Goal: Information Seeking & Learning: Learn about a topic

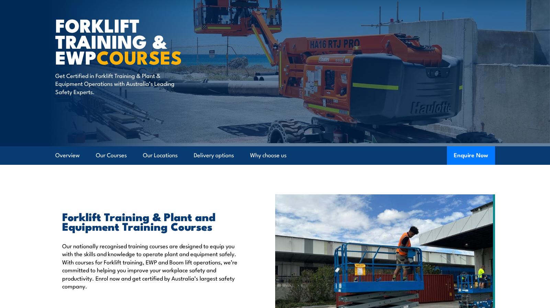
scroll to position [37, 0]
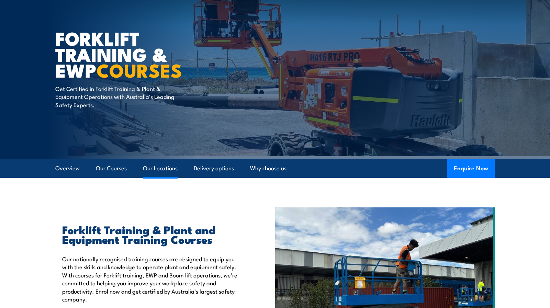
click at [164, 169] on link "Our Locations" at bounding box center [160, 168] width 35 height 18
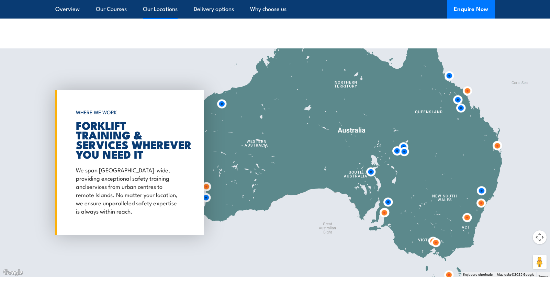
scroll to position [1271, 0]
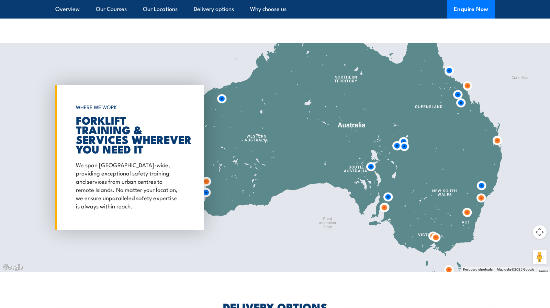
click at [498, 141] on img at bounding box center [497, 140] width 13 height 13
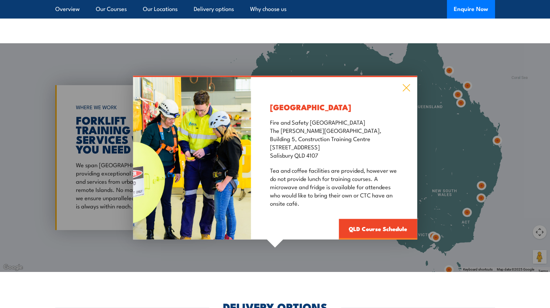
click at [405, 85] on icon at bounding box center [406, 88] width 8 height 8
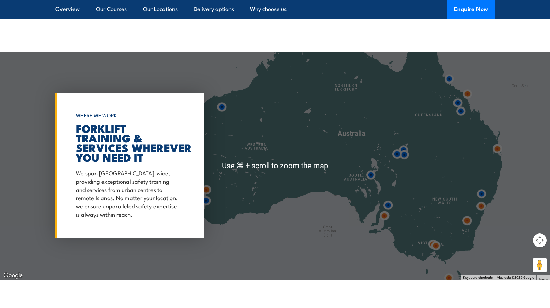
scroll to position [1209, 0]
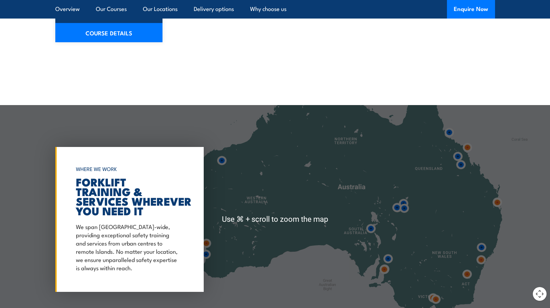
click at [544, 294] on button "Map camera controls" at bounding box center [540, 294] width 14 height 14
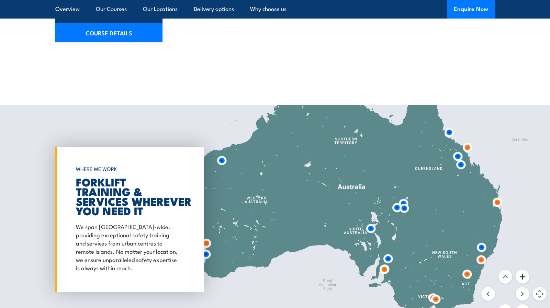
click at [524, 275] on button "Zoom in" at bounding box center [523, 277] width 14 height 14
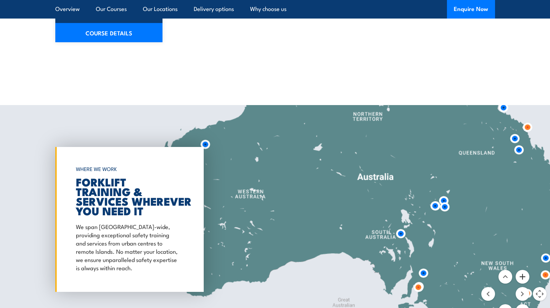
click at [524, 275] on button "Zoom in" at bounding box center [523, 277] width 14 height 14
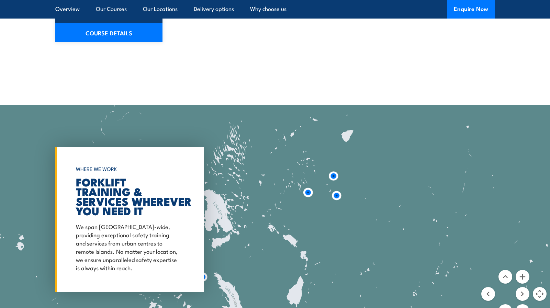
drag, startPoint x: 501, startPoint y: 243, endPoint x: 178, endPoint y: 212, distance: 324.9
click at [45, 245] on div at bounding box center [275, 219] width 550 height 229
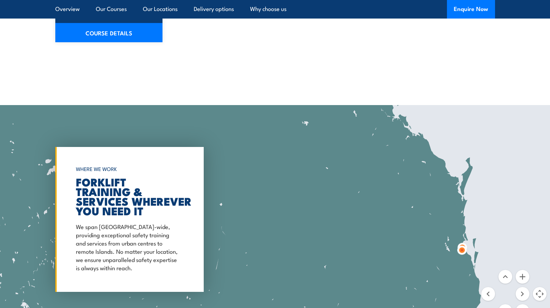
drag, startPoint x: 408, startPoint y: 173, endPoint x: 162, endPoint y: 250, distance: 257.7
click at [162, 250] on div "← Move left → Move right ↑ Move up ↓ Move down + Zoom in - Zoom out Home Jump l…" at bounding box center [275, 219] width 550 height 229
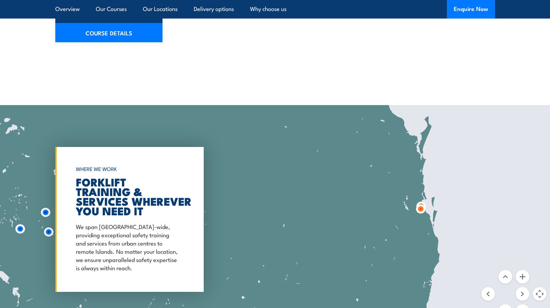
drag, startPoint x: 442, startPoint y: 229, endPoint x: 399, endPoint y: 187, distance: 60.0
click at [399, 187] on div at bounding box center [275, 219] width 550 height 229
click at [523, 278] on button "Zoom in" at bounding box center [523, 277] width 14 height 14
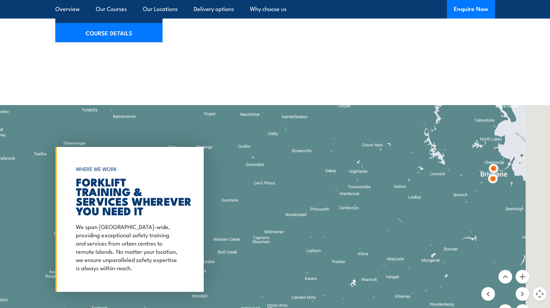
drag, startPoint x: 528, startPoint y: 213, endPoint x: 144, endPoint y: 197, distance: 384.5
click at [144, 197] on div "← Move left → Move right ↑ Move up ↓ Move down + Zoom in - Zoom out Home Jump l…" at bounding box center [275, 219] width 550 height 229
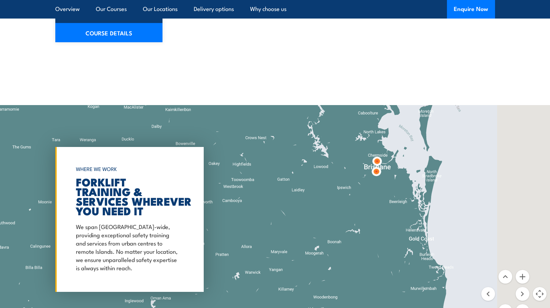
drag, startPoint x: 426, startPoint y: 195, endPoint x: 326, endPoint y: 186, distance: 100.8
click at [326, 186] on div at bounding box center [275, 219] width 550 height 229
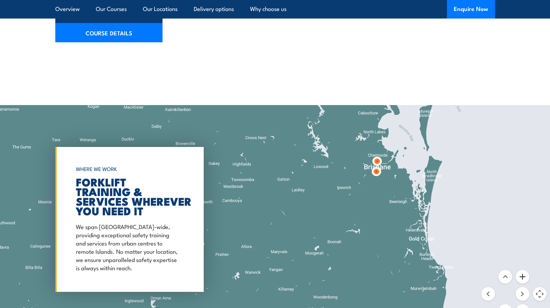
click at [524, 278] on button "Zoom in" at bounding box center [523, 277] width 14 height 14
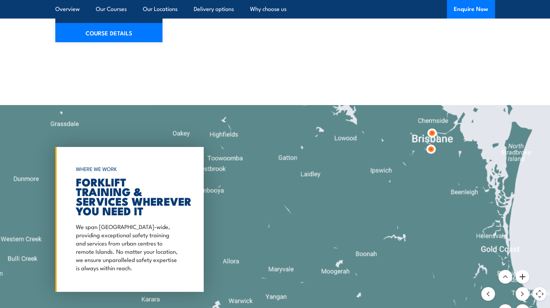
click at [524, 278] on button "Zoom in" at bounding box center [523, 277] width 14 height 14
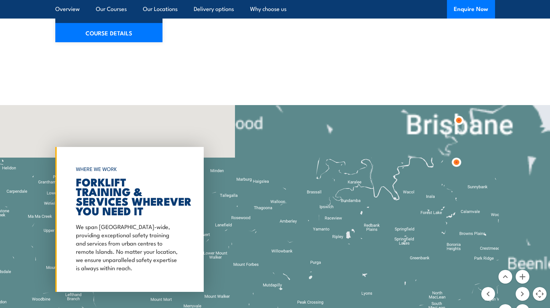
drag, startPoint x: 429, startPoint y: 164, endPoint x: 177, endPoint y: 307, distance: 289.0
click at [177, 307] on div at bounding box center [275, 219] width 550 height 229
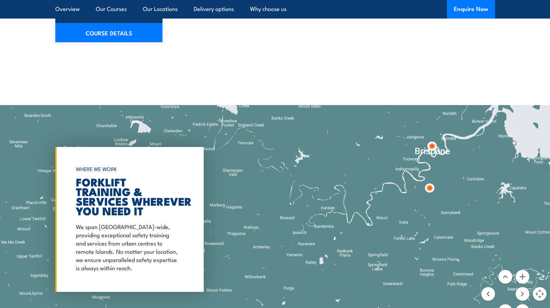
click at [433, 147] on img at bounding box center [432, 146] width 13 height 13
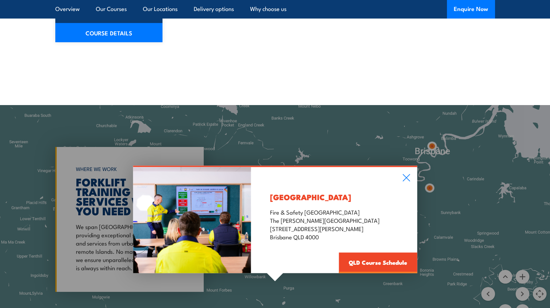
click at [429, 188] on div "Brisbane City Fire & Safety Australia The George Williams Hotel 317-325 George …" at bounding box center [275, 219] width 550 height 229
click at [386, 268] on link "QLD Course Schedule" at bounding box center [378, 263] width 78 height 21
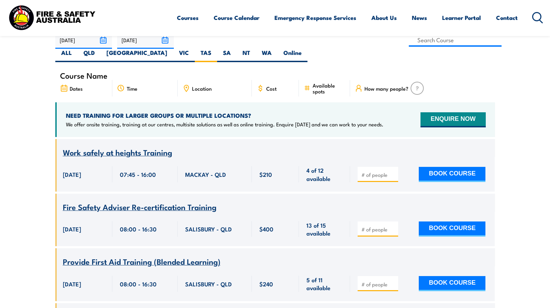
scroll to position [190, 0]
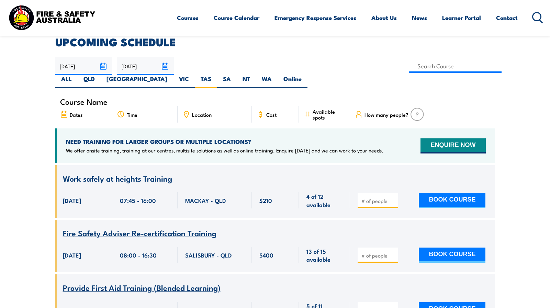
click at [207, 112] on span "Location" at bounding box center [202, 115] width 20 height 6
click at [101, 75] on label "QLD" at bounding box center [89, 81] width 23 height 13
click at [99, 75] on input "QLD" at bounding box center [97, 77] width 4 height 4
radio input "true"
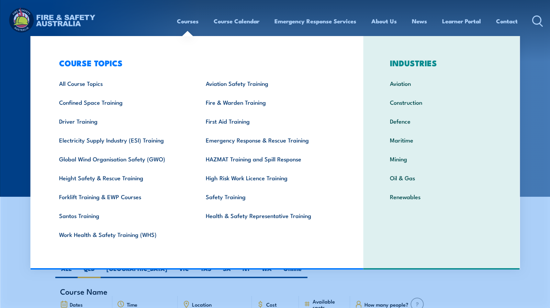
click at [189, 23] on link "Courses" at bounding box center [188, 21] width 22 height 18
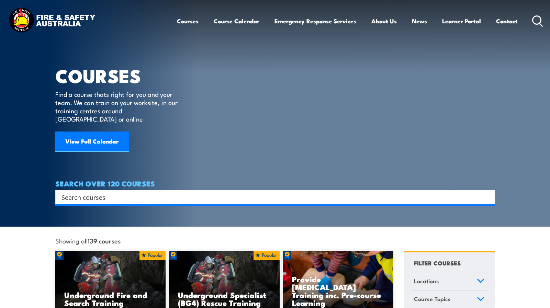
click at [131, 192] on input "Search input" at bounding box center [271, 197] width 419 height 10
type input "forklift"
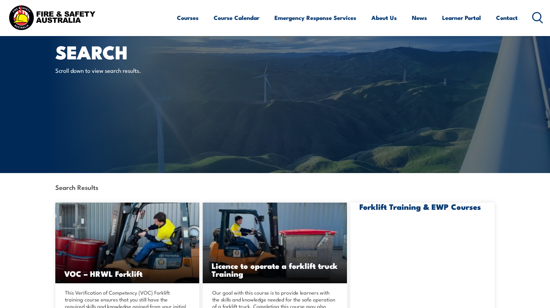
scroll to position [131, 0]
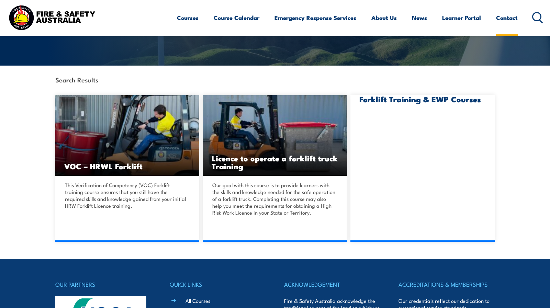
click at [498, 18] on link "Contact" at bounding box center [507, 18] width 22 height 18
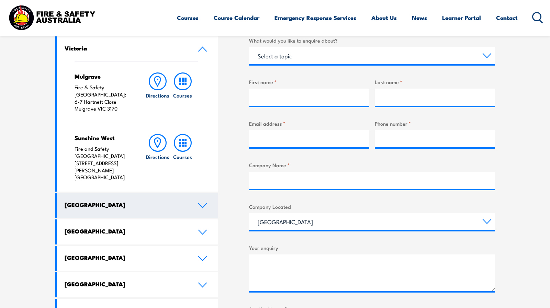
scroll to position [238, 0]
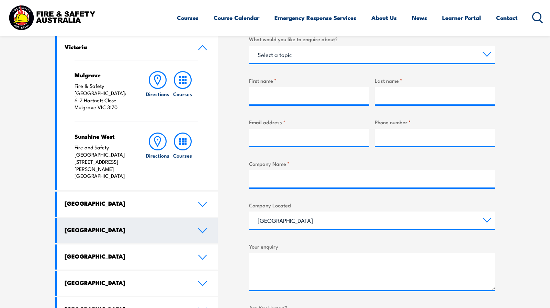
click at [196, 218] on link "[GEOGRAPHIC_DATA]" at bounding box center [138, 230] width 162 height 25
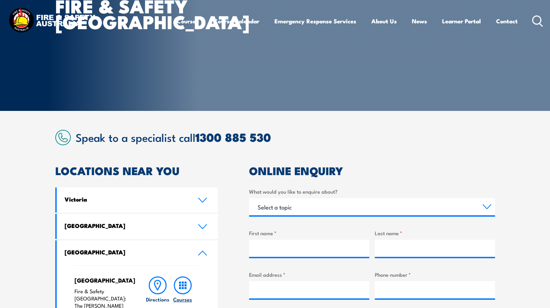
scroll to position [0, 0]
